Goal: Check status: Check status

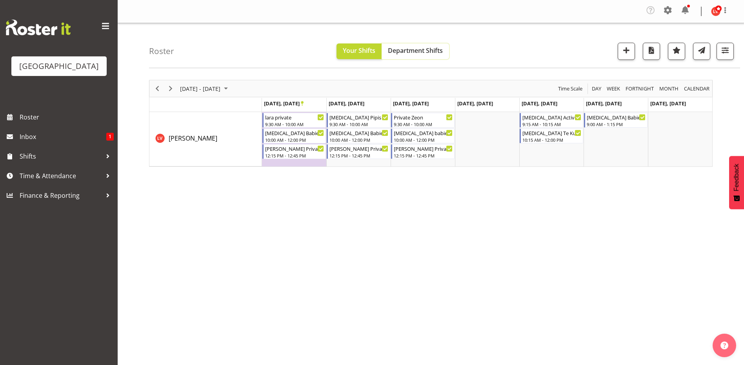
click at [414, 50] on span "Department Shifts" at bounding box center [415, 50] width 55 height 9
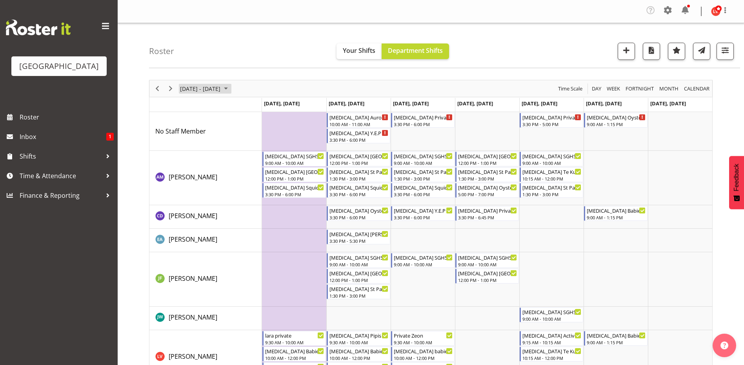
click at [221, 91] on span "[DATE] - [DATE]" at bounding box center [200, 89] width 42 height 10
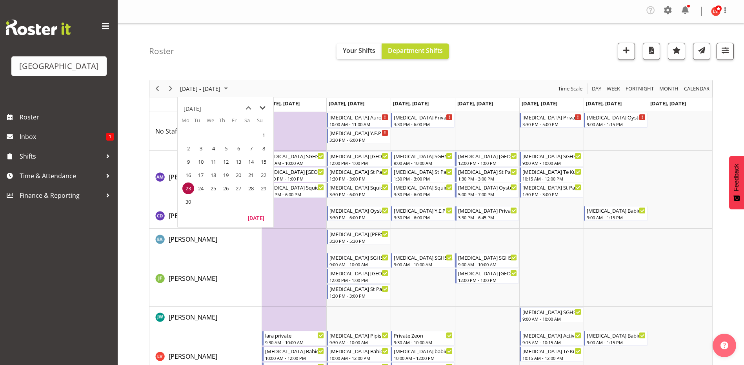
click at [262, 107] on span "next month" at bounding box center [263, 108] width 14 height 14
click at [263, 107] on span "next month" at bounding box center [263, 108] width 14 height 14
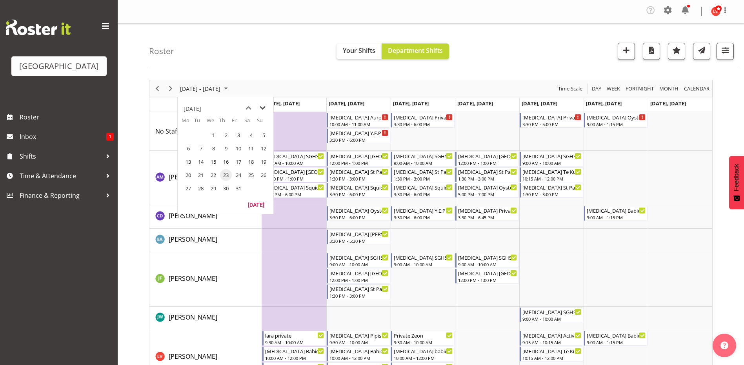
click at [263, 107] on span "next month" at bounding box center [263, 108] width 14 height 14
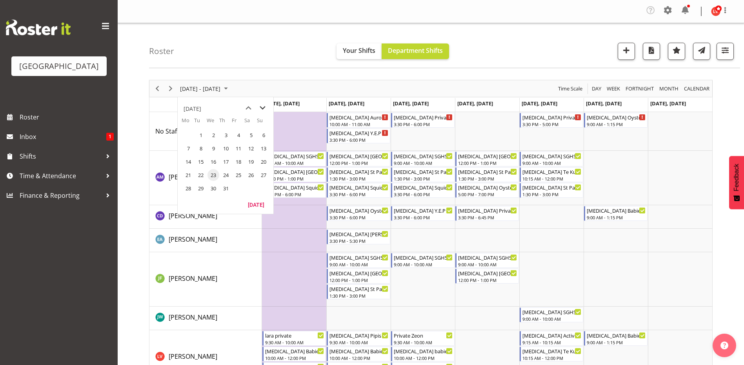
click at [263, 107] on span "next month" at bounding box center [263, 108] width 14 height 14
click at [249, 107] on span "previous month" at bounding box center [248, 108] width 14 height 14
click at [226, 185] on span "28" at bounding box center [226, 189] width 12 height 12
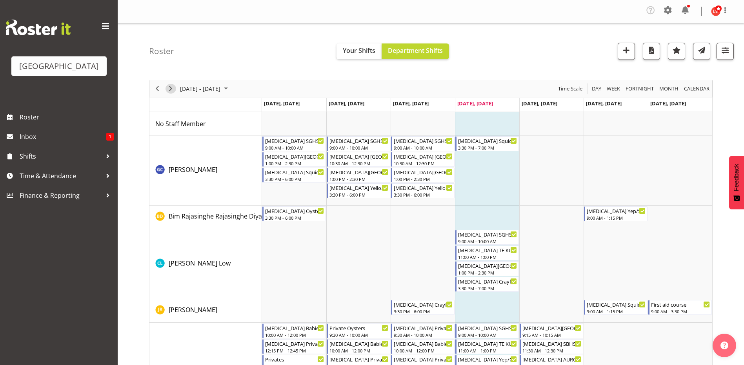
click at [169, 90] on span "Next" at bounding box center [170, 89] width 9 height 10
